Goal: Check status: Check status

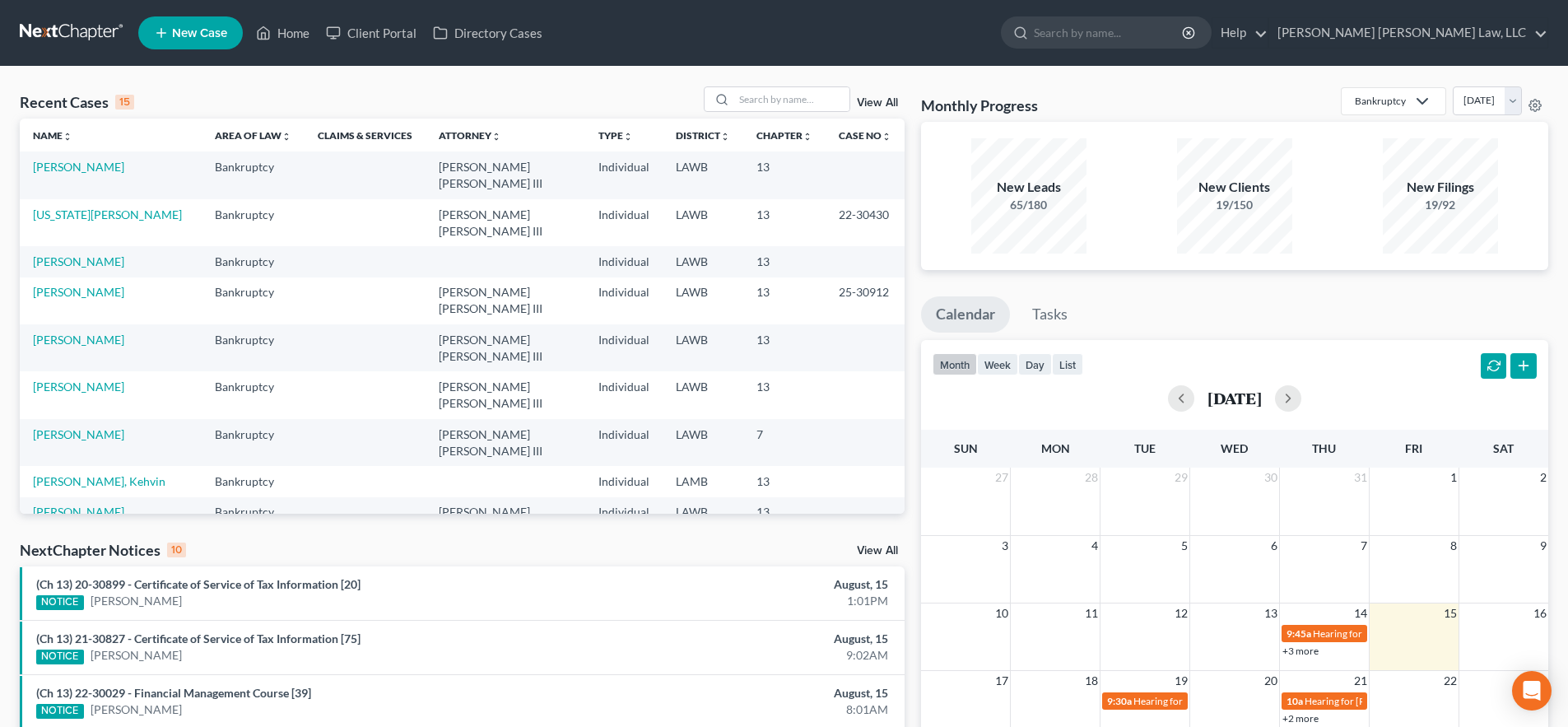
drag, startPoint x: 1439, startPoint y: 175, endPoint x: 1524, endPoint y: 213, distance: 93.1
click at [1525, 211] on div "New Filings 19/92" at bounding box center [1440, 196] width 189 height 115
drag, startPoint x: 1487, startPoint y: 225, endPoint x: 999, endPoint y: 166, distance: 491.6
click at [999, 166] on div "New Leads 65/180 New Clients 19/150 New Filings 19/92" at bounding box center [1234, 196] width 618 height 122
click at [999, 166] on div "New Leads 65/180" at bounding box center [1029, 196] width 115 height 115
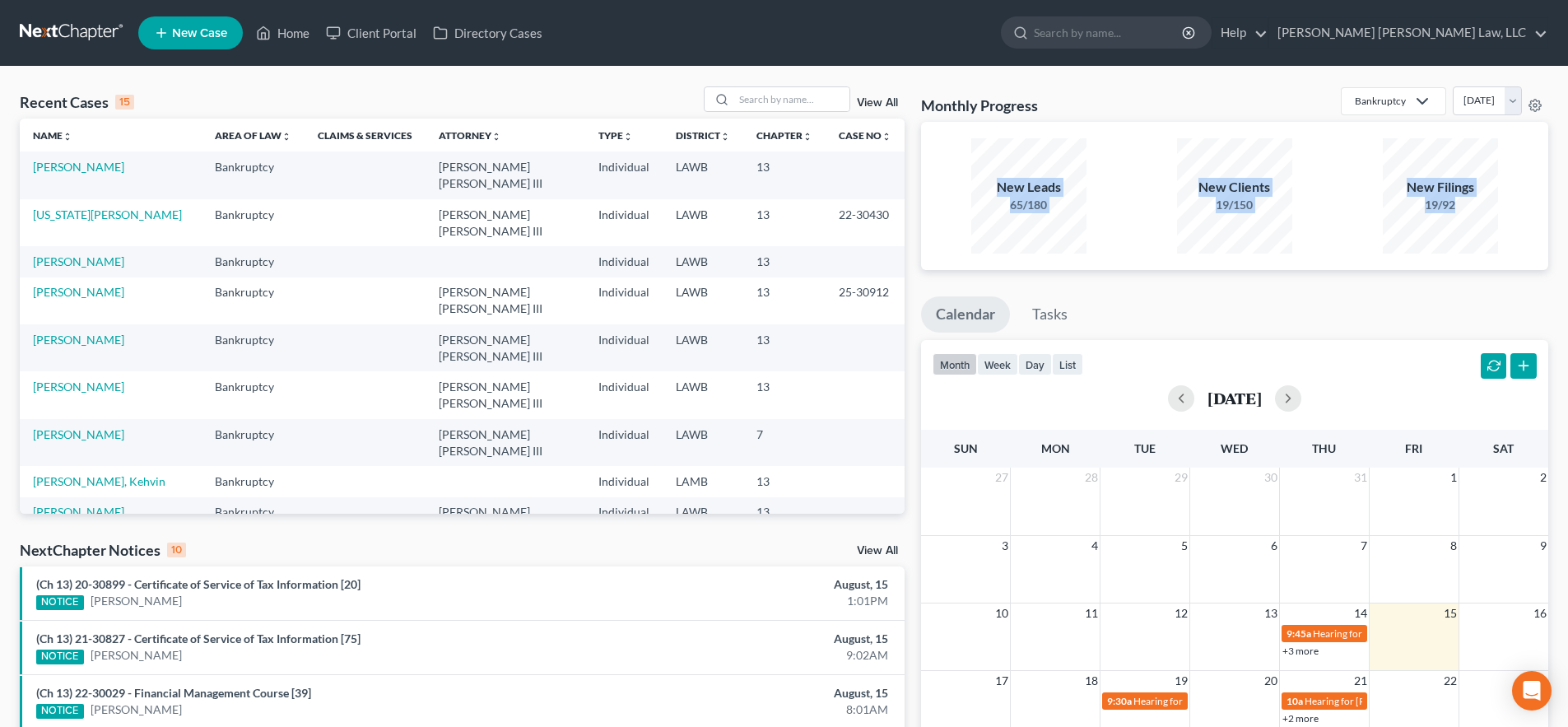
drag, startPoint x: 1000, startPoint y: 166, endPoint x: 1447, endPoint y: 224, distance: 450.7
click at [1447, 224] on div "New Leads 65/180 New Clients 19/150 New Filings 19/92" at bounding box center [1234, 196] width 618 height 122
click at [1447, 224] on div "New Filings 19/92" at bounding box center [1440, 196] width 115 height 115
drag, startPoint x: 1447, startPoint y: 224, endPoint x: 1167, endPoint y: 181, distance: 283.3
click at [1165, 181] on div "New Leads 65/180 New Clients 19/150 New Filings 19/92" at bounding box center [1234, 196] width 618 height 122
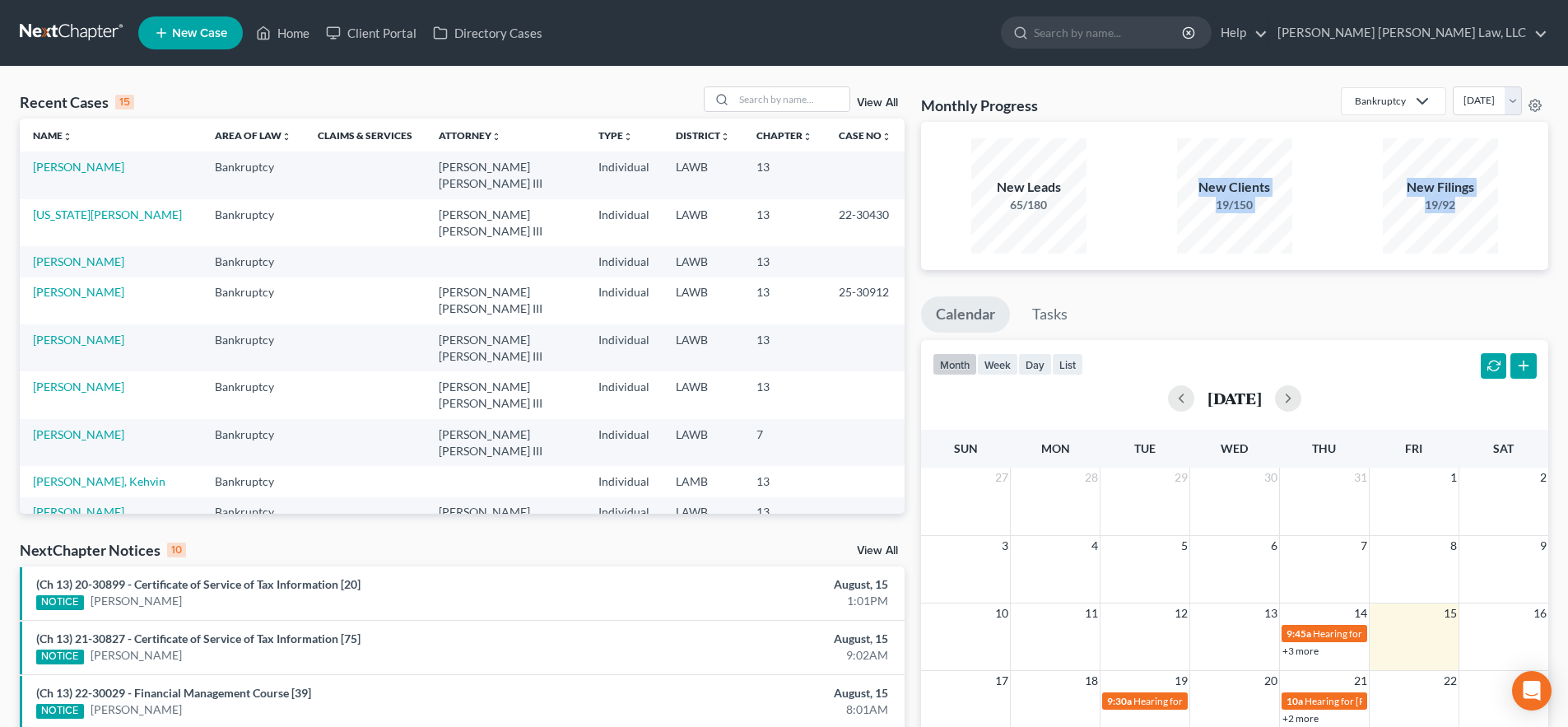
click at [1350, 168] on div "New Filings 19/92" at bounding box center [1440, 196] width 189 height 115
drag, startPoint x: 936, startPoint y: 167, endPoint x: 1477, endPoint y: 232, distance: 544.9
click at [1477, 232] on div "New Leads 65/180 New Clients 19/150 New Filings 19/92" at bounding box center [1234, 196] width 618 height 122
click at [1497, 92] on select "[DATE] [DATE] [DATE] [DATE] [DATE] [DATE] [DATE] [DATE] [DATE] [DATE] [DATE] [D…" at bounding box center [1487, 100] width 69 height 28
select select "1"
